Goal: Task Accomplishment & Management: Complete application form

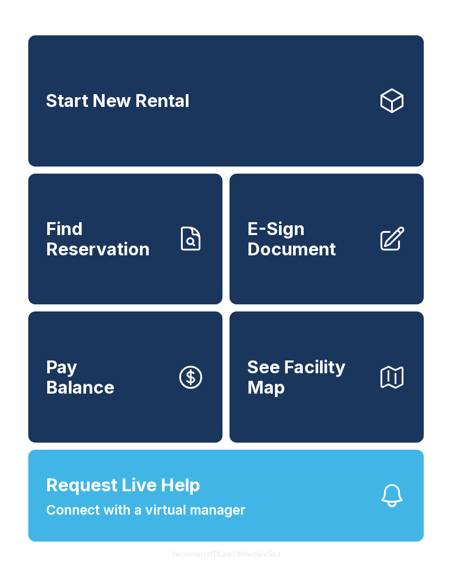
click at [358, 397] on span "See Facility Map" at bounding box center [309, 377] width 124 height 40
click at [285, 292] on link "E-Sign Document" at bounding box center [327, 239] width 194 height 131
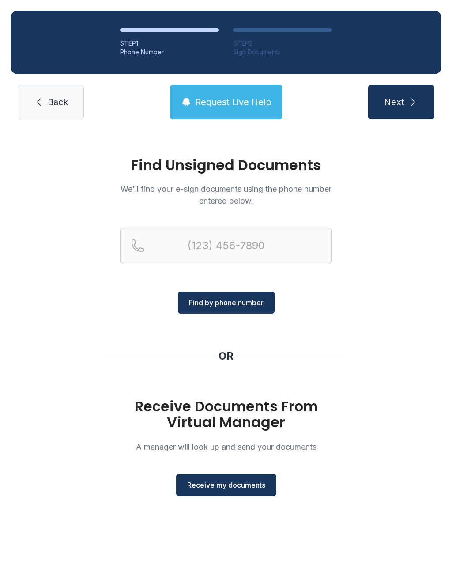
click at [207, 486] on span "Receive my documents" at bounding box center [226, 485] width 78 height 11
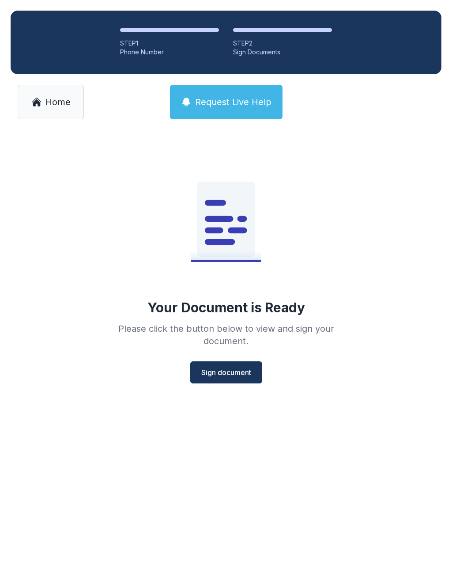
click at [221, 376] on span "Sign document" at bounding box center [226, 372] width 50 height 11
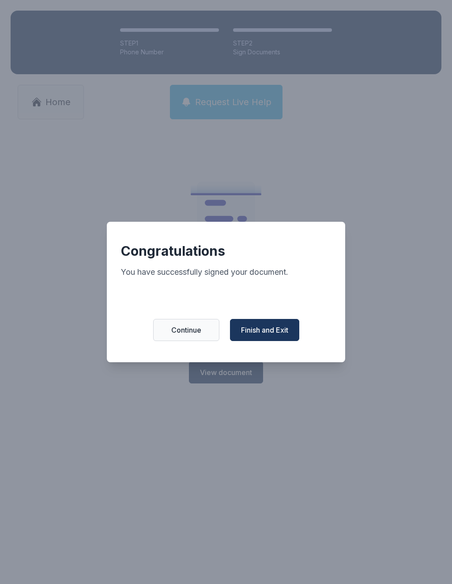
click at [264, 326] on button "Finish and Exit" at bounding box center [264, 330] width 69 height 22
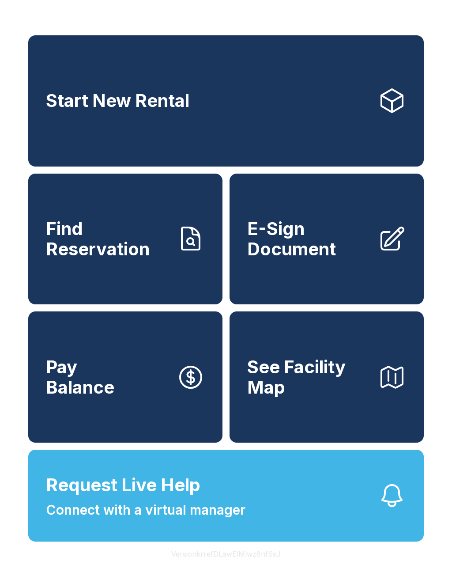
click at [279, 279] on link "E-Sign Document" at bounding box center [327, 239] width 194 height 131
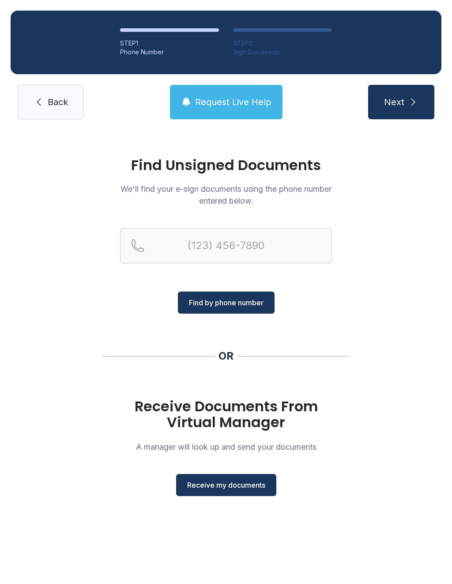
click at [216, 485] on span "Receive my documents" at bounding box center [226, 485] width 78 height 11
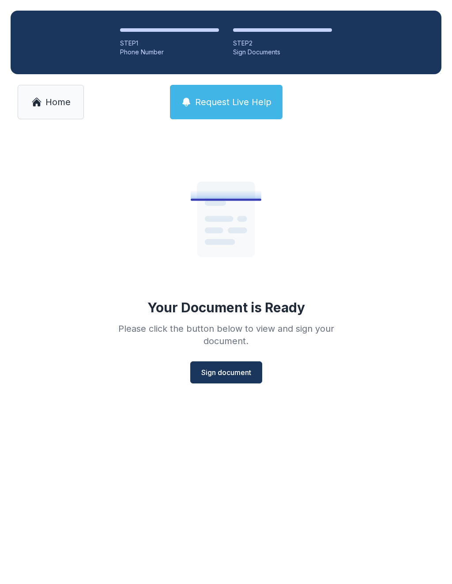
click at [219, 372] on span "Sign document" at bounding box center [226, 372] width 50 height 11
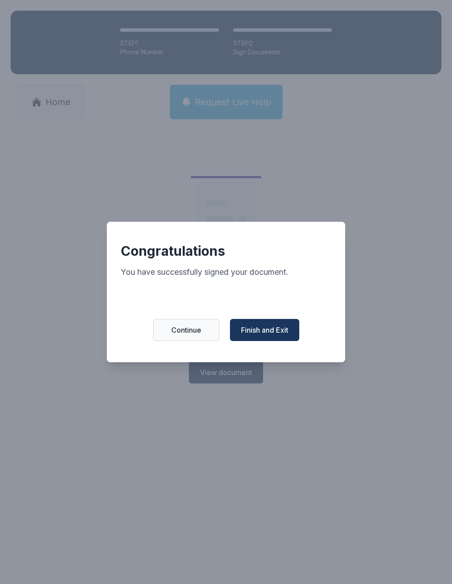
click at [262, 330] on span "Finish and Exit" at bounding box center [264, 330] width 47 height 11
